Goal: Transaction & Acquisition: Purchase product/service

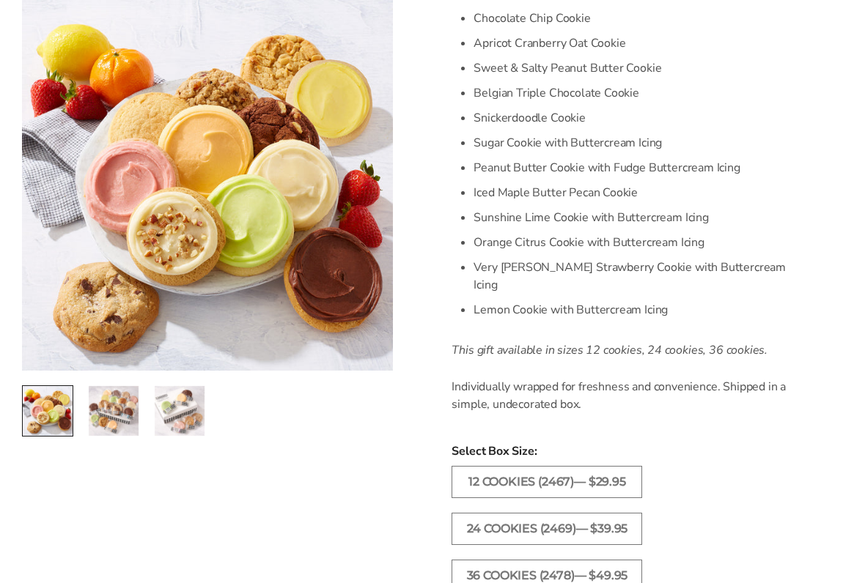
scroll to position [563, 0]
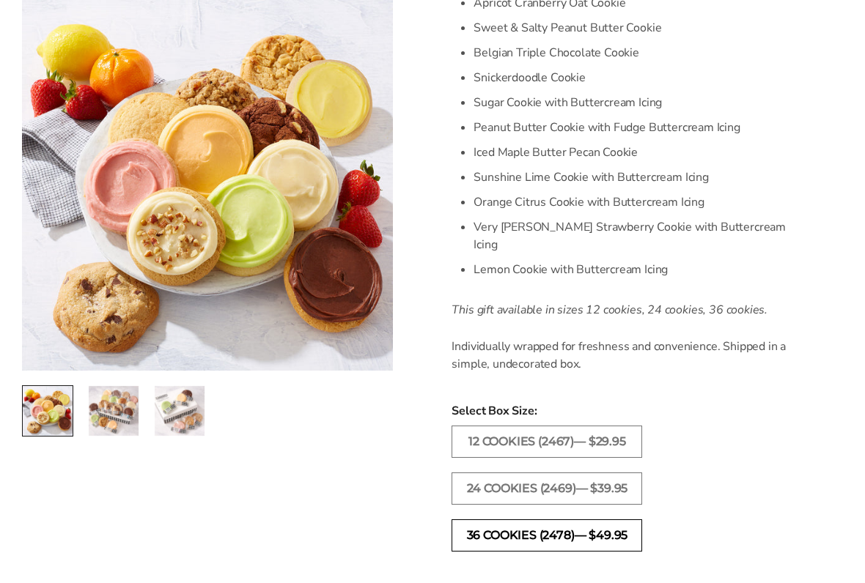
click at [619, 482] on label "36 COOKIES (2478)— $49.95" at bounding box center [546, 536] width 191 height 32
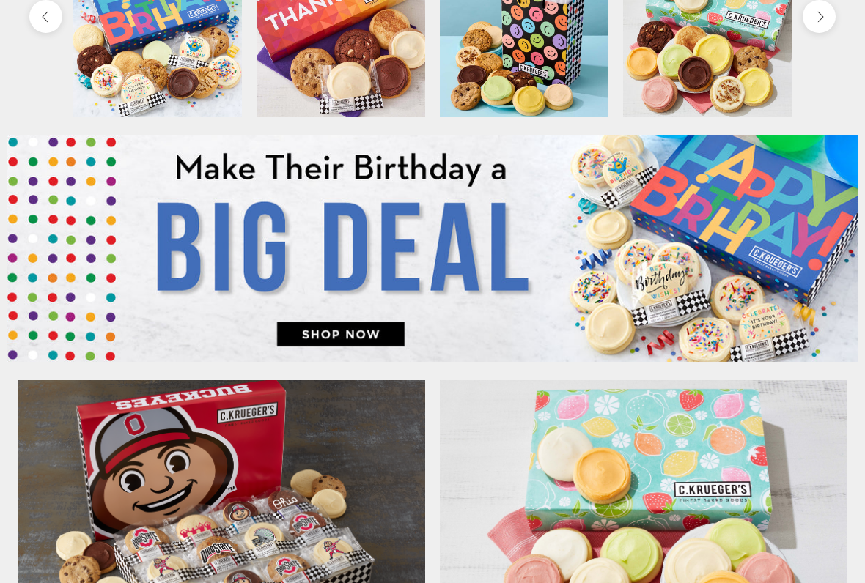
scroll to position [553, 0]
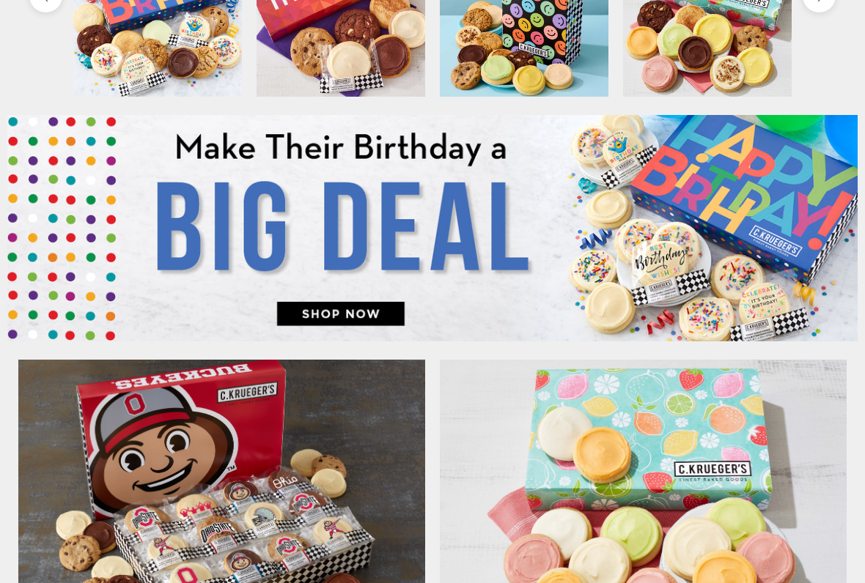
click at [388, 301] on img at bounding box center [432, 229] width 850 height 226
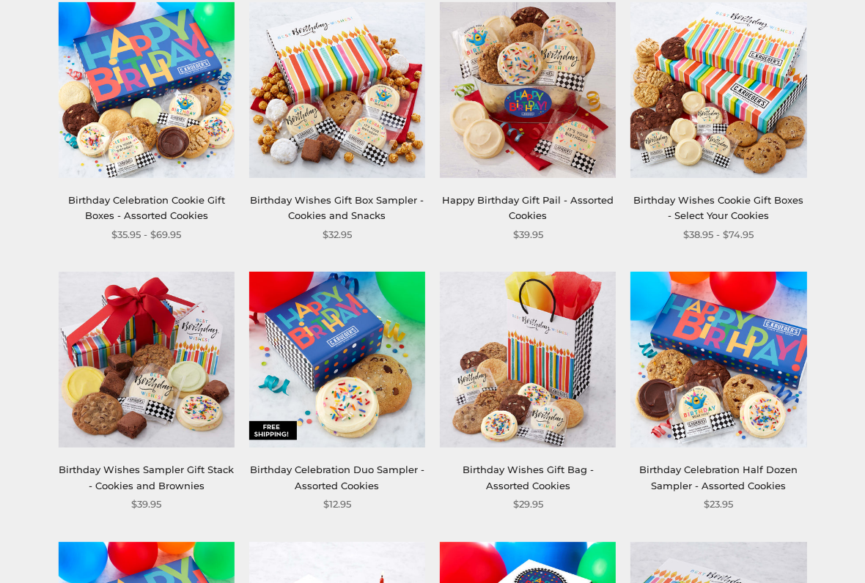
scroll to position [281, 0]
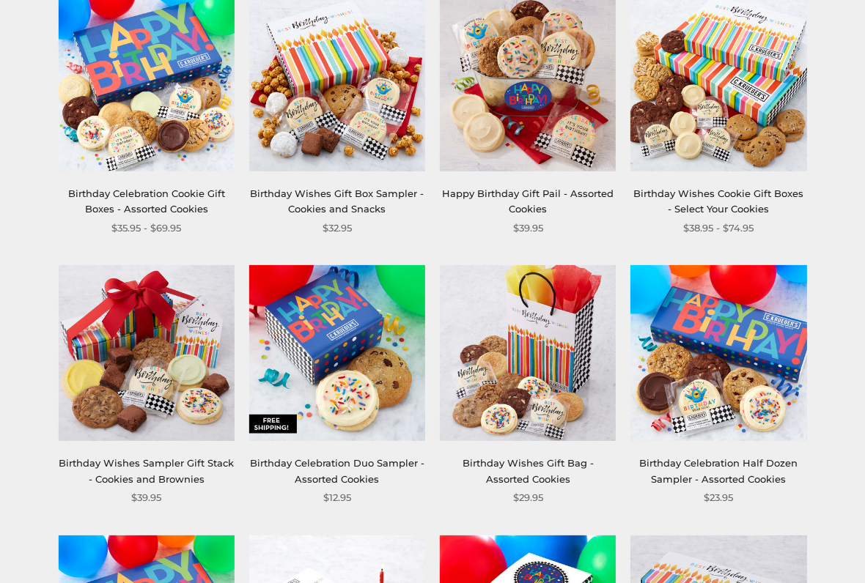
click at [95, 151] on img at bounding box center [147, 83] width 176 height 176
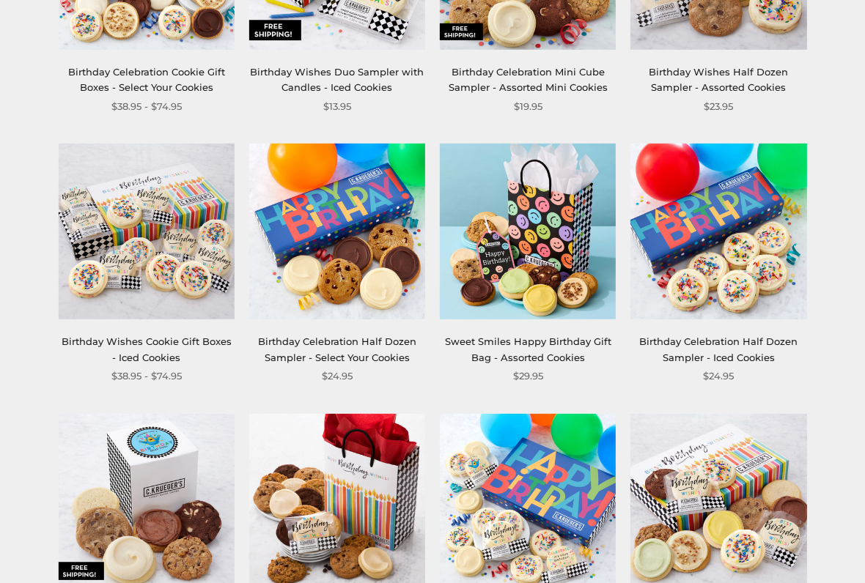
scroll to position [964, 0]
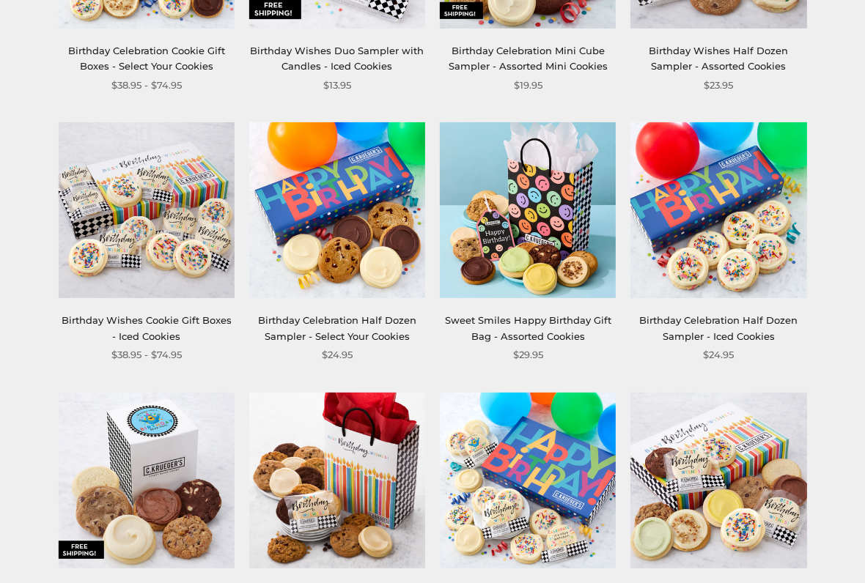
click at [98, 281] on img at bounding box center [147, 210] width 176 height 176
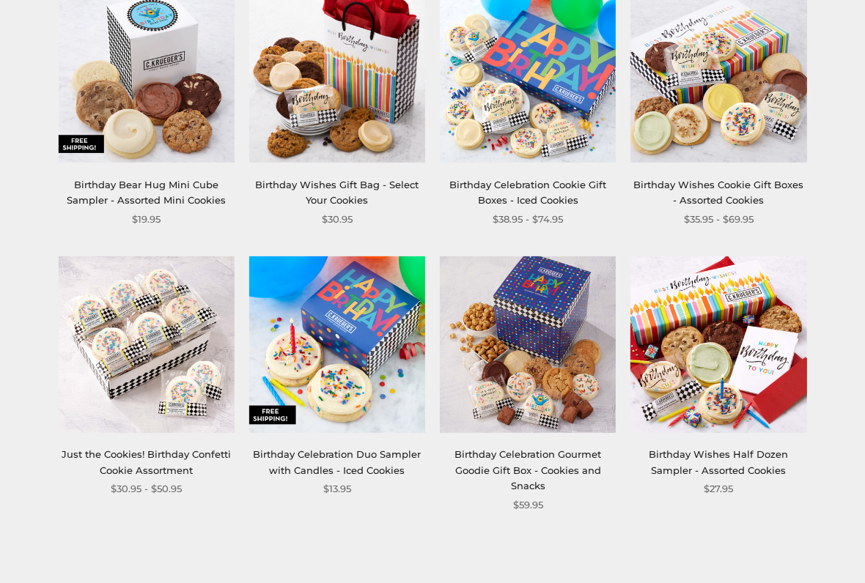
scroll to position [1371, 0]
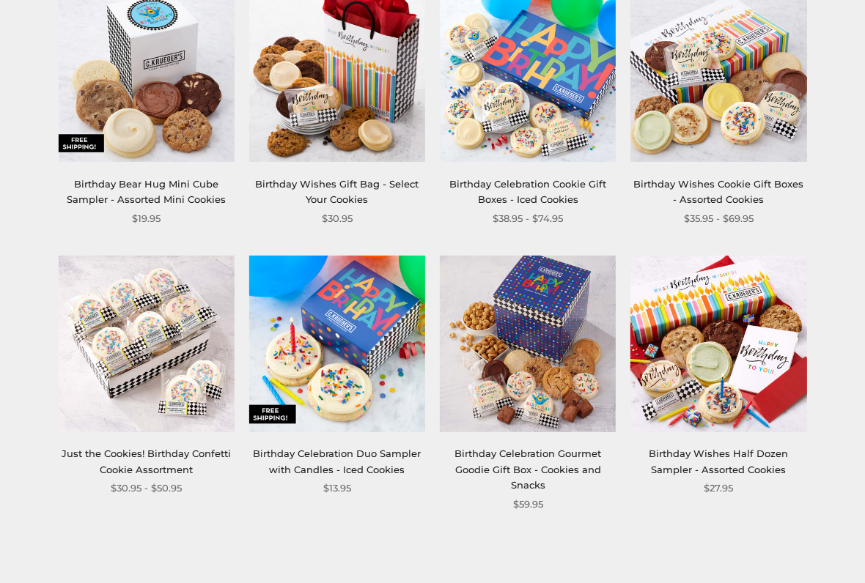
click at [101, 420] on img at bounding box center [147, 344] width 176 height 176
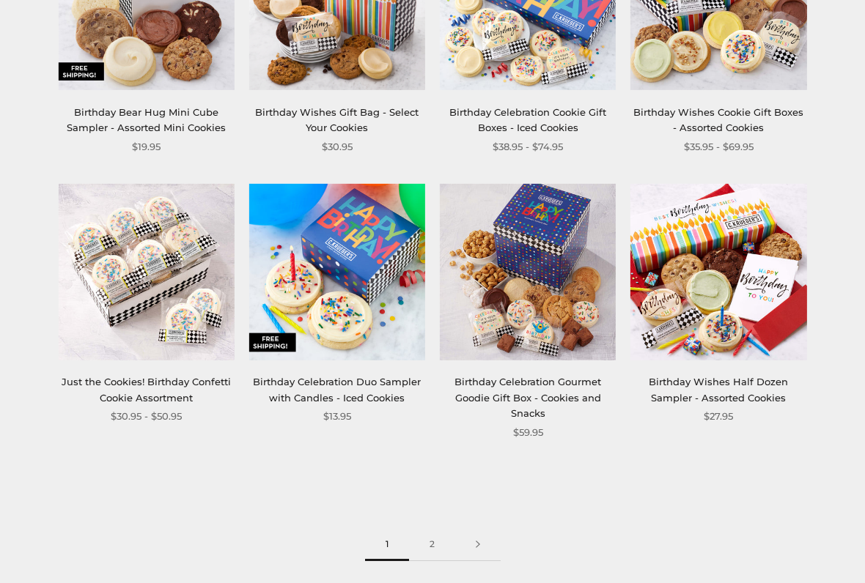
scroll to position [1567, 0]
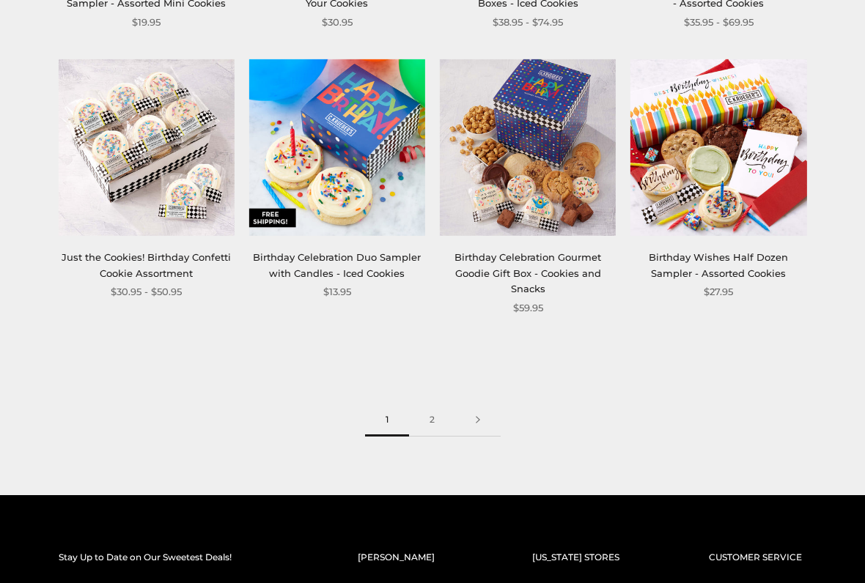
click at [474, 423] on link at bounding box center [477, 421] width 45 height 33
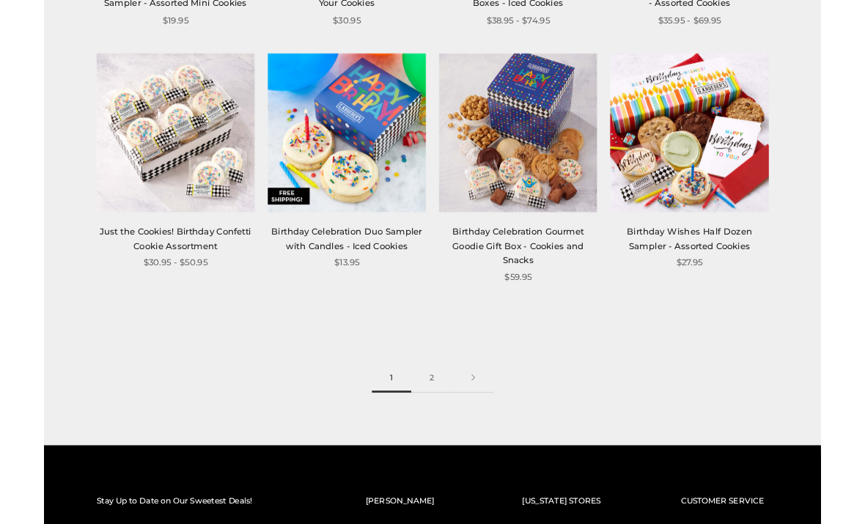
scroll to position [1568, 0]
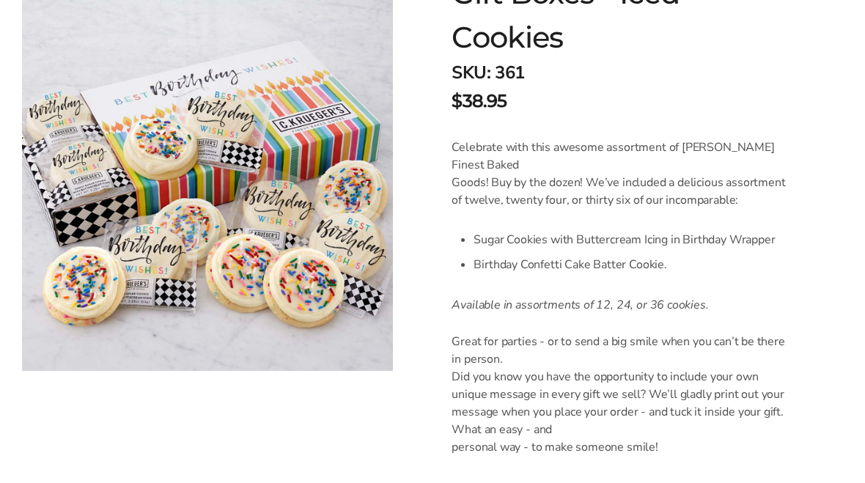
scroll to position [289, 0]
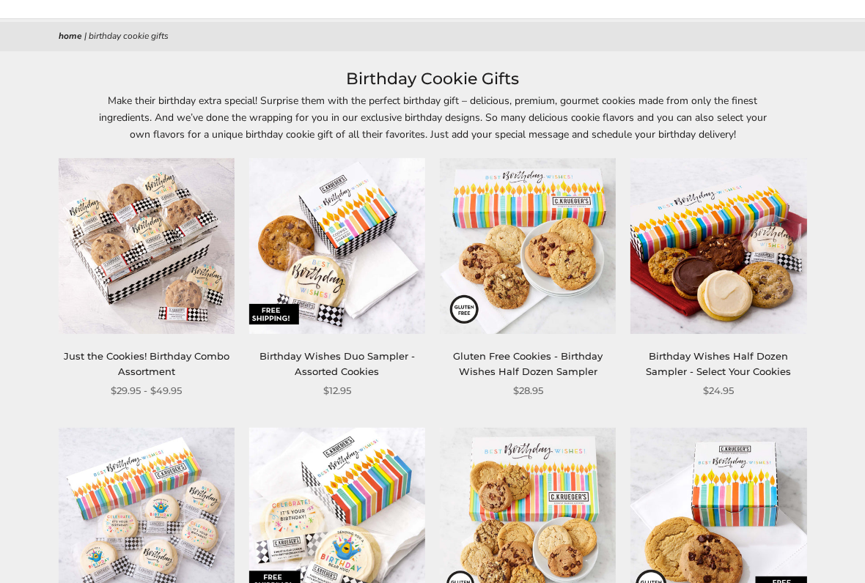
scroll to position [119, 0]
click at [108, 289] on img at bounding box center [147, 246] width 176 height 176
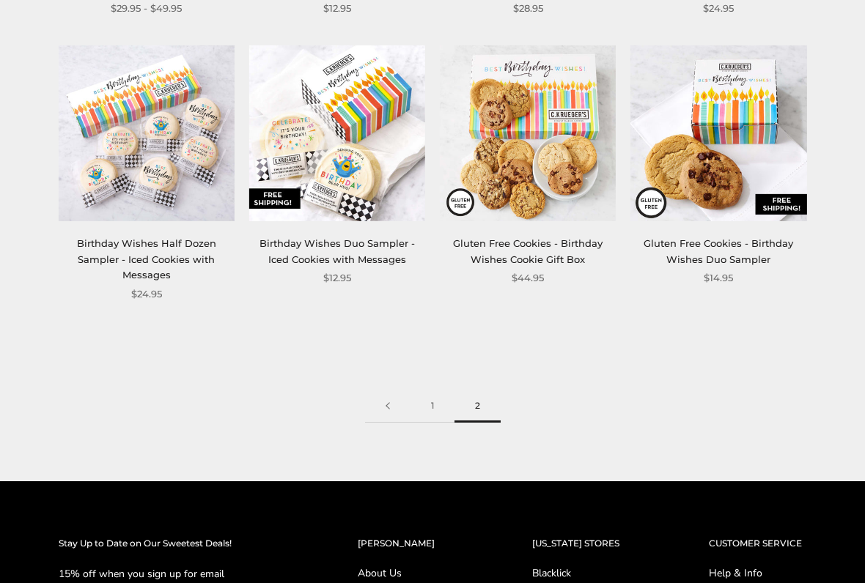
scroll to position [522, 0]
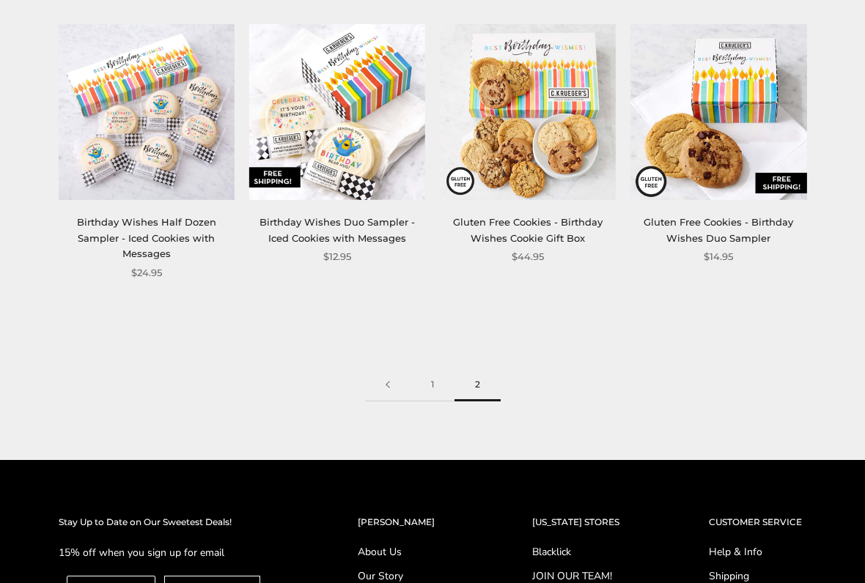
click at [427, 388] on link "1" at bounding box center [432, 385] width 44 height 33
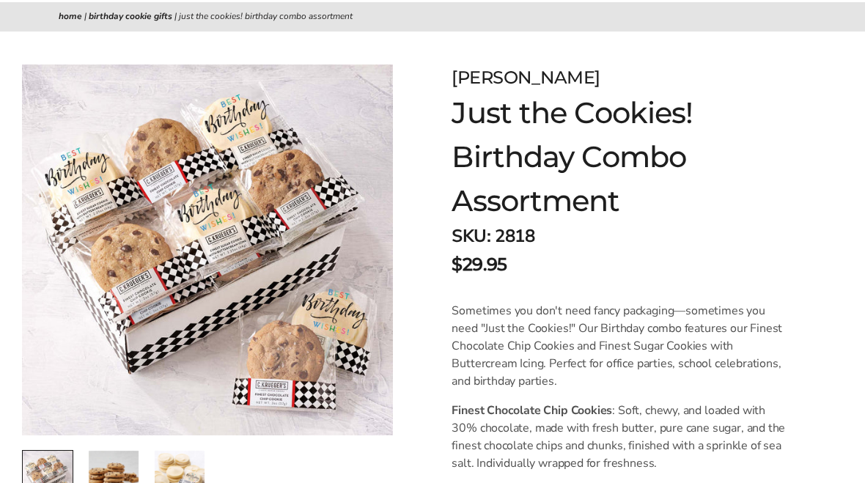
scroll to position [138, 0]
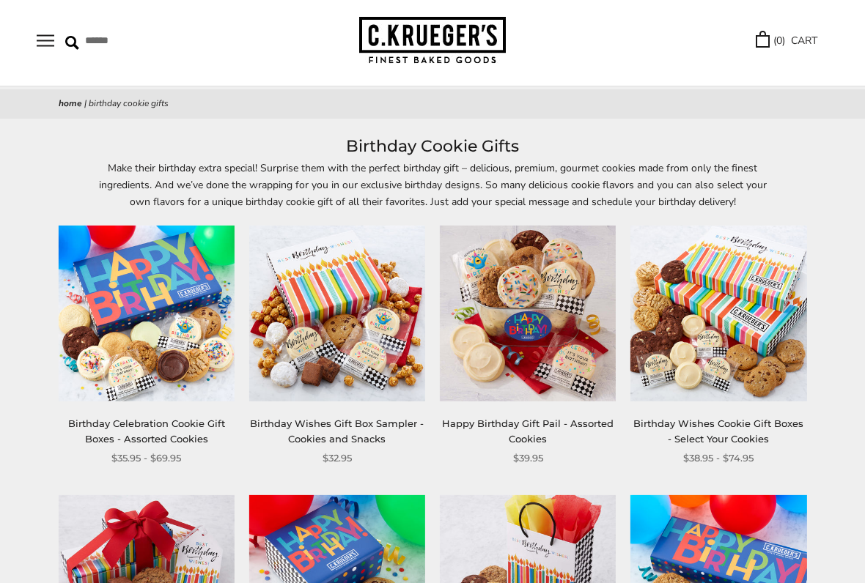
scroll to position [59, 0]
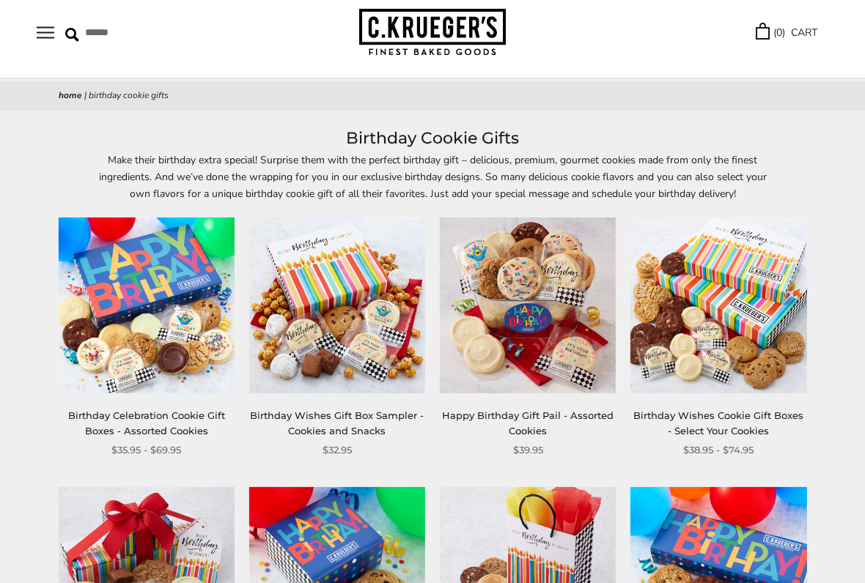
click at [766, 381] on img at bounding box center [718, 305] width 176 height 176
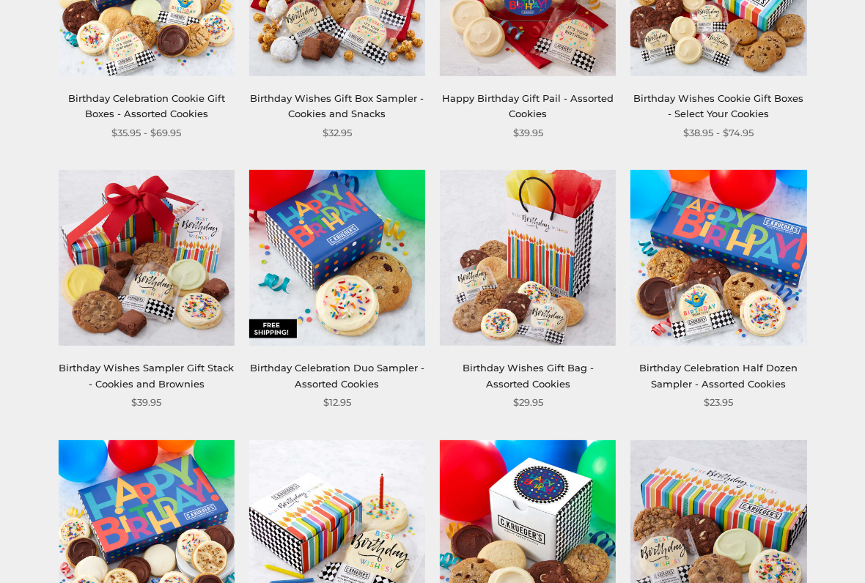
scroll to position [376, 0]
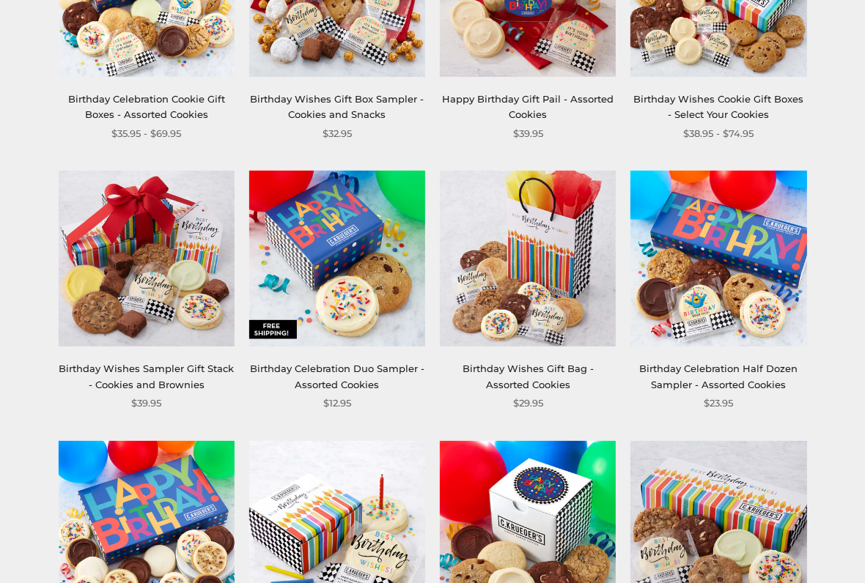
click at [761, 376] on link "Birthday Celebration Half Dozen Sampler - Assorted Cookies" at bounding box center [718, 376] width 158 height 27
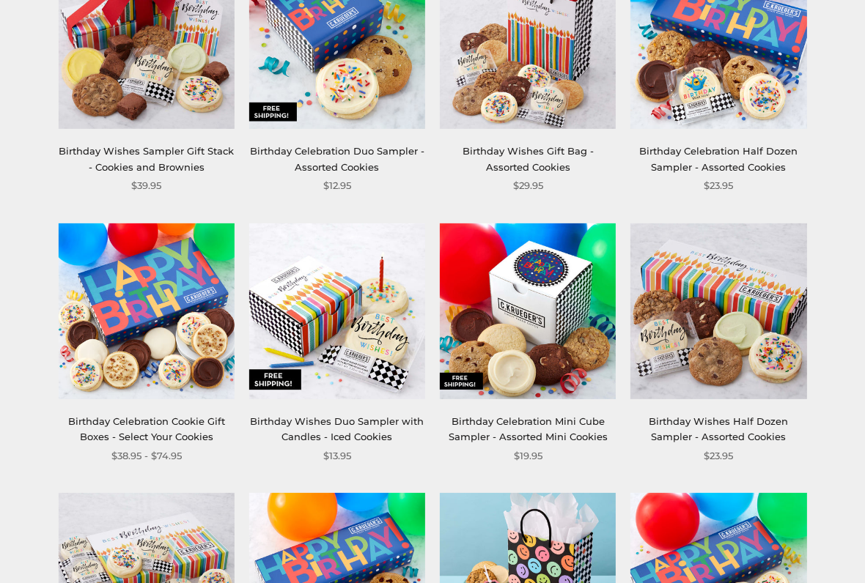
scroll to position [594, 0]
click at [805, 482] on img at bounding box center [718, 581] width 176 height 176
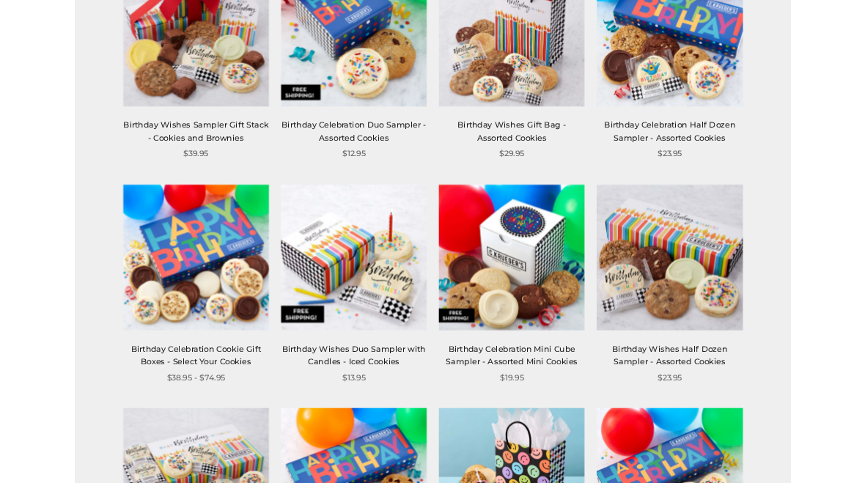
scroll to position [682, 0]
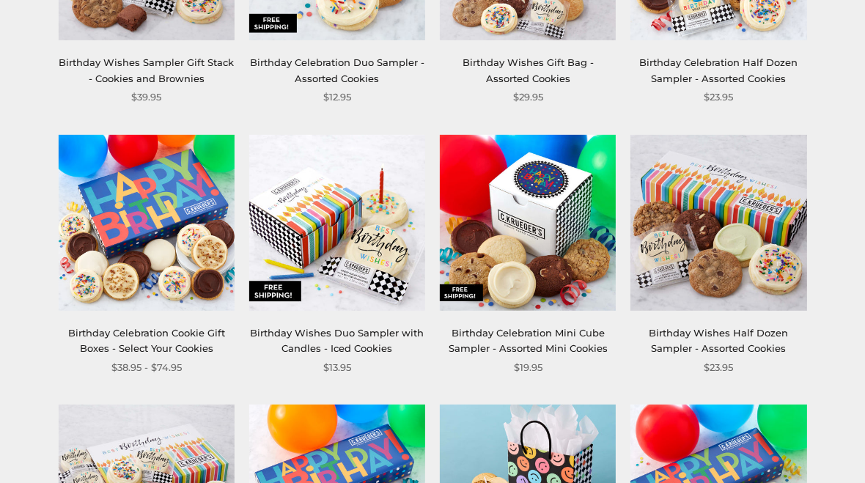
click at [805, 405] on img at bounding box center [718, 493] width 176 height 176
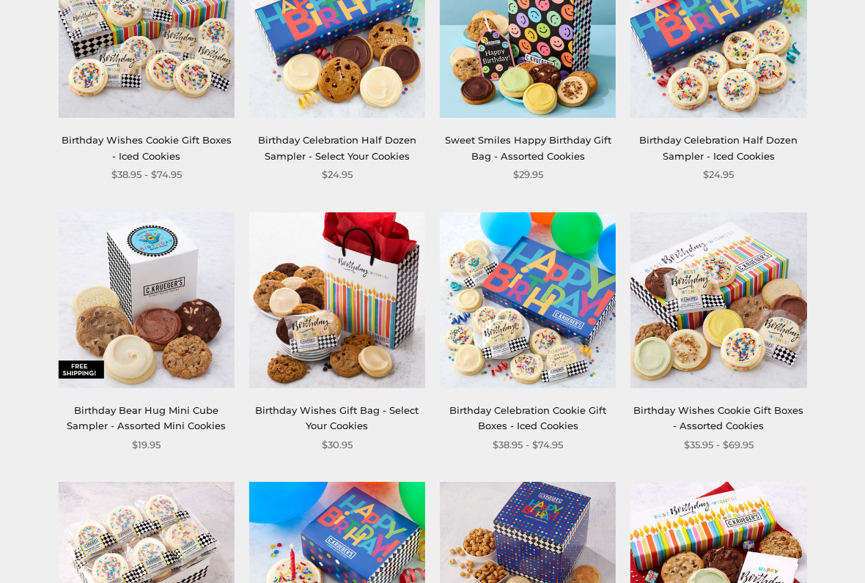
scroll to position [1147, 0]
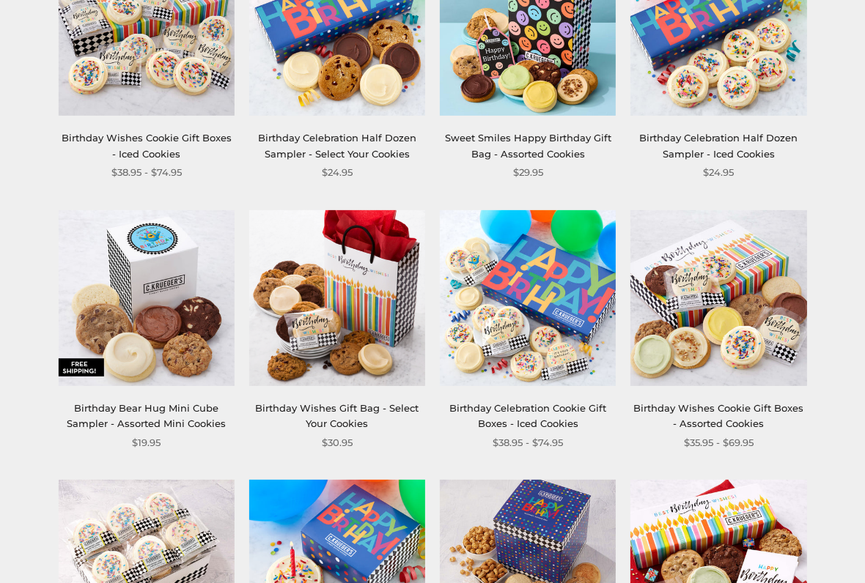
click at [731, 368] on img at bounding box center [718, 298] width 176 height 176
click at [723, 324] on img at bounding box center [718, 298] width 176 height 176
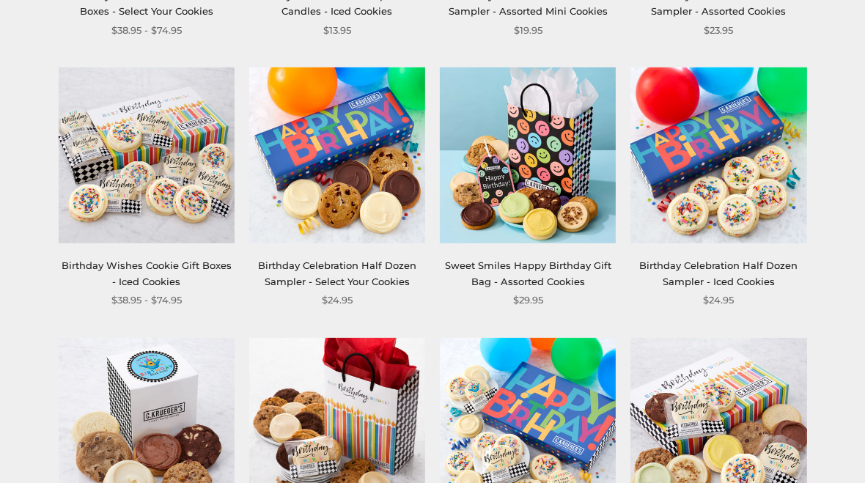
scroll to position [990, 0]
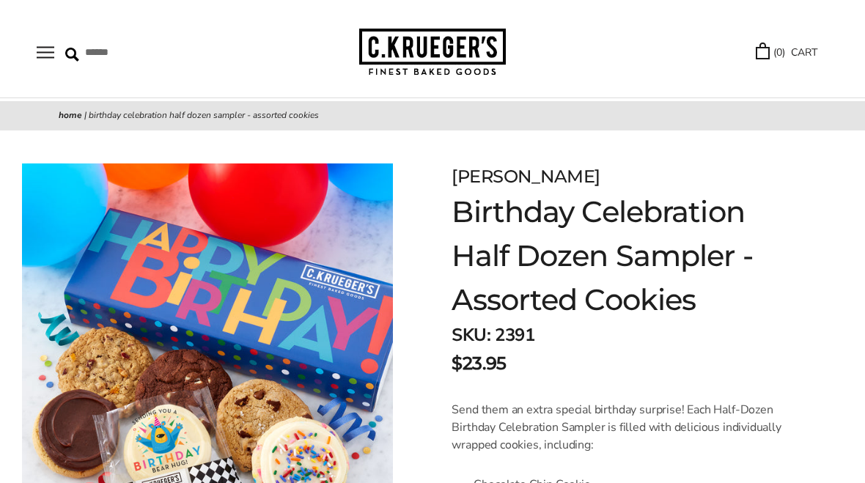
scroll to position [34, 0]
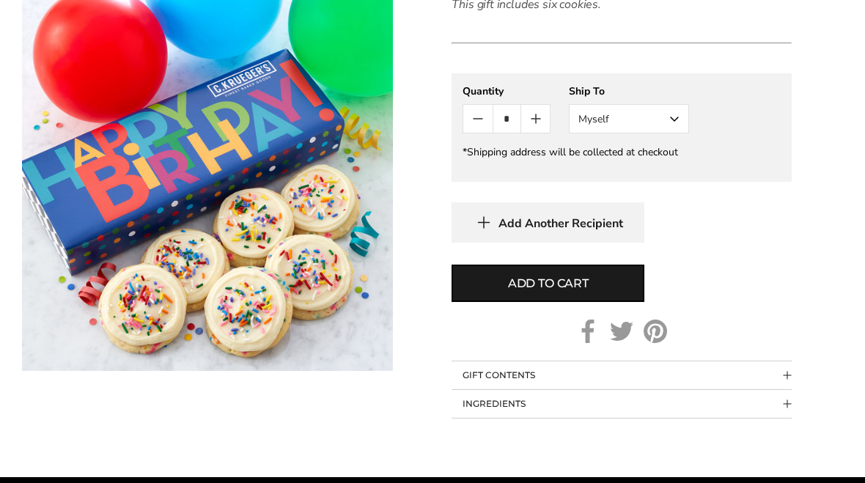
scroll to position [525, 0]
